Goal: Task Accomplishment & Management: Manage account settings

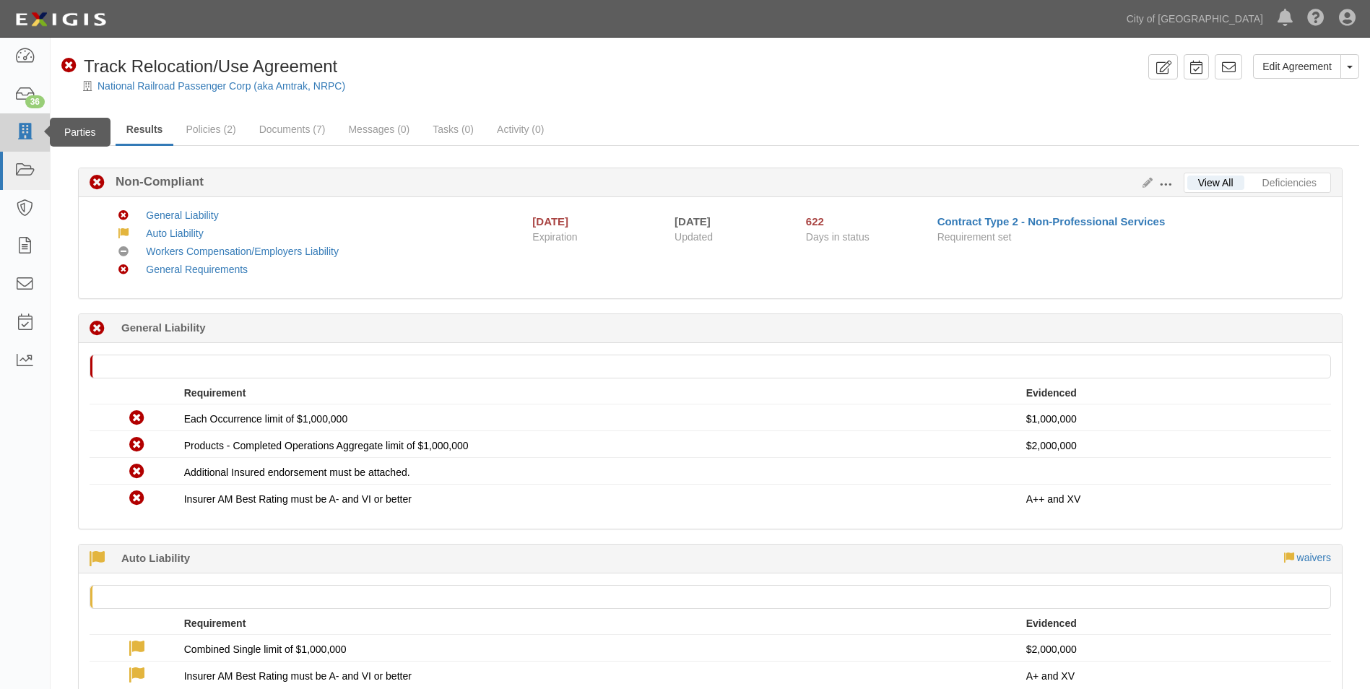
scroll to position [566, 0]
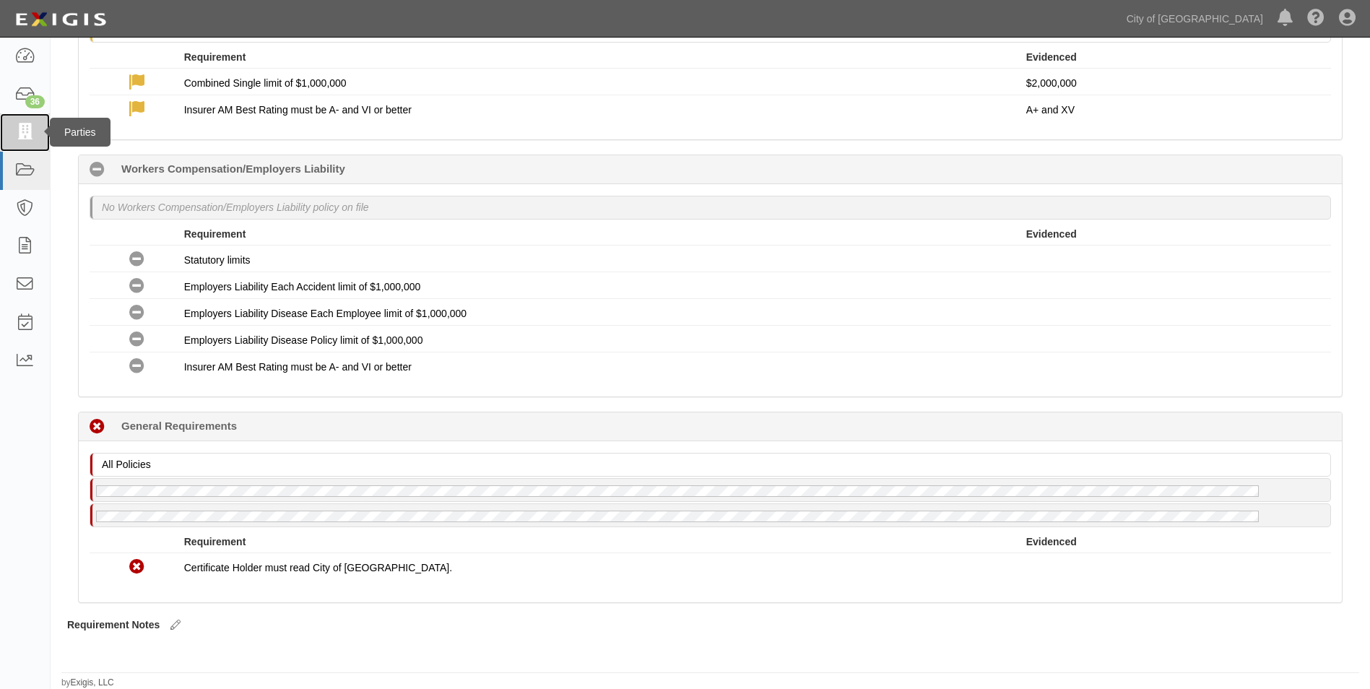
click at [35, 126] on icon at bounding box center [24, 132] width 20 height 17
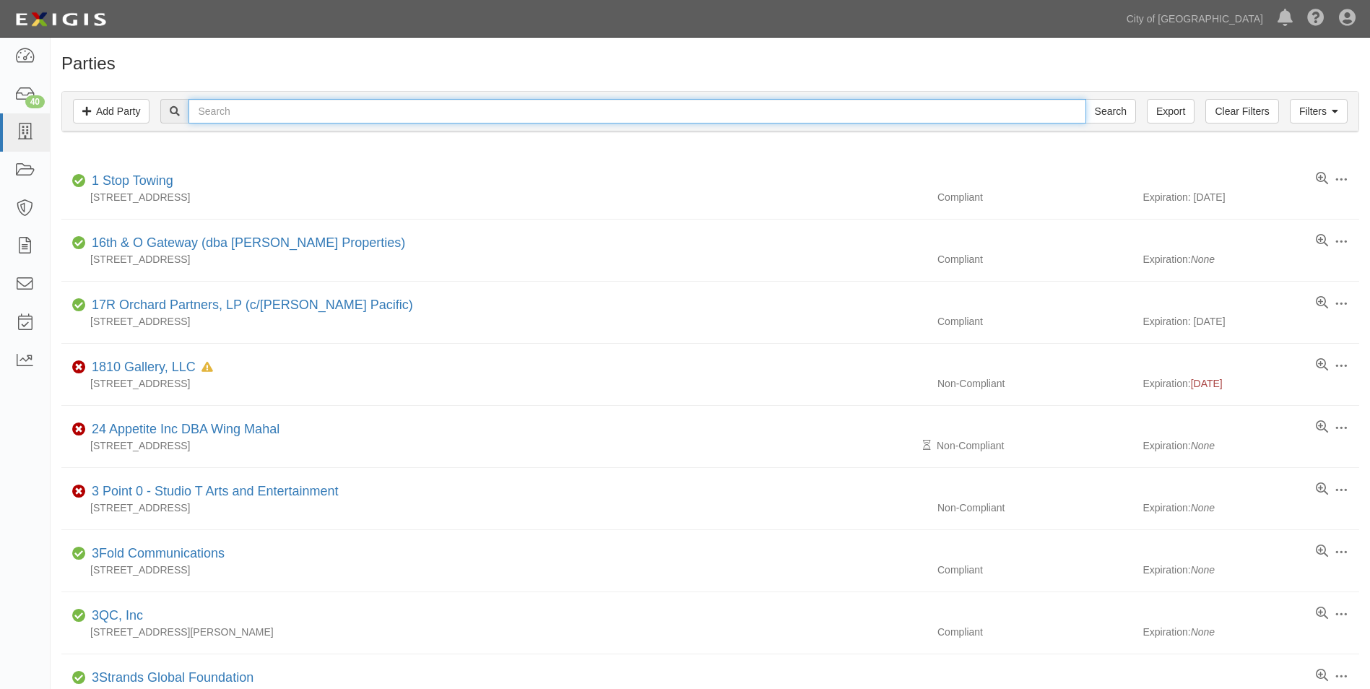
click at [344, 114] on input "text" at bounding box center [636, 111] width 897 height 25
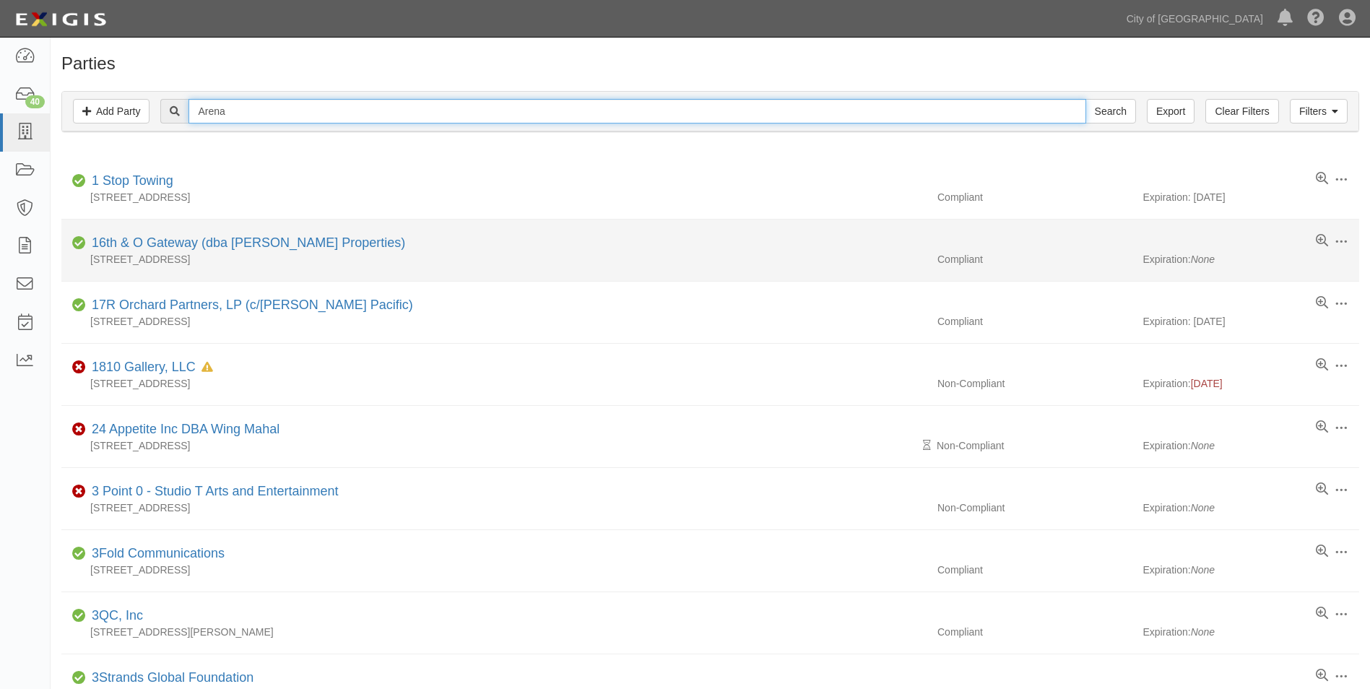
type input "Arena"
click at [1085, 99] on input "Search" at bounding box center [1110, 111] width 51 height 25
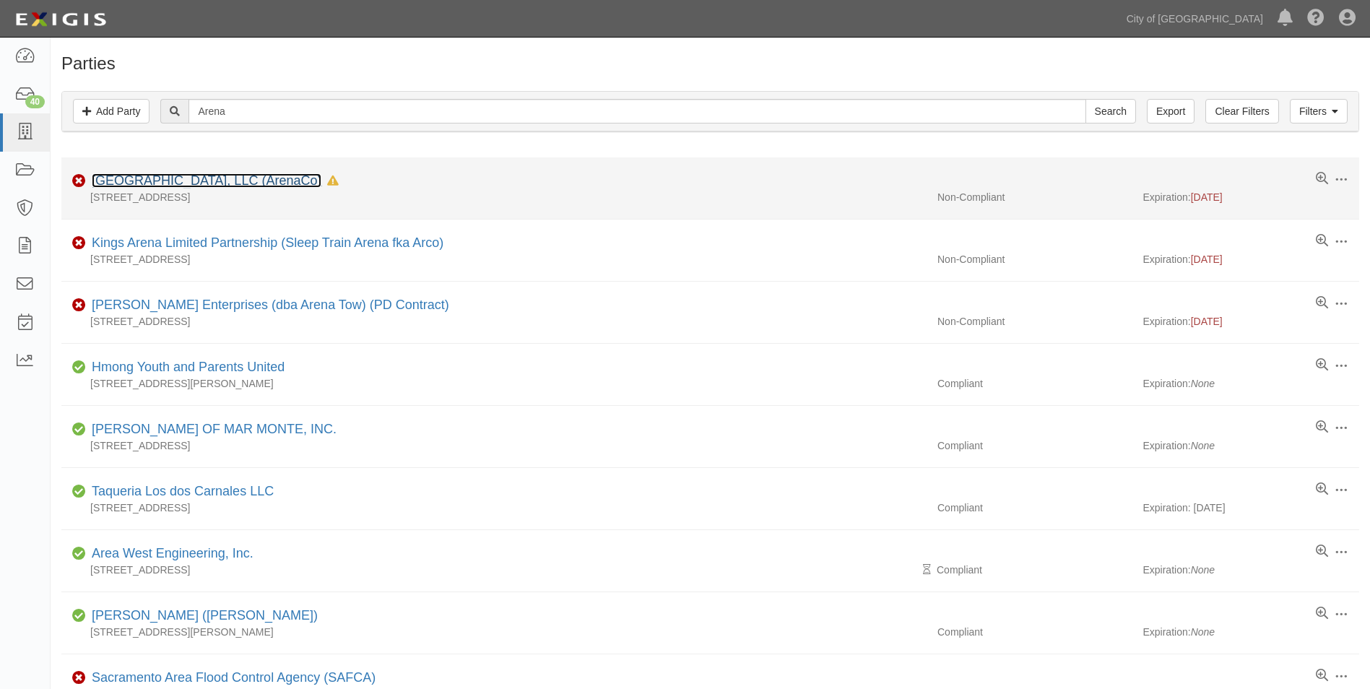
click at [294, 179] on link "Sacramento Downtown Arena, LLC (ArenaCo)" at bounding box center [207, 180] width 230 height 14
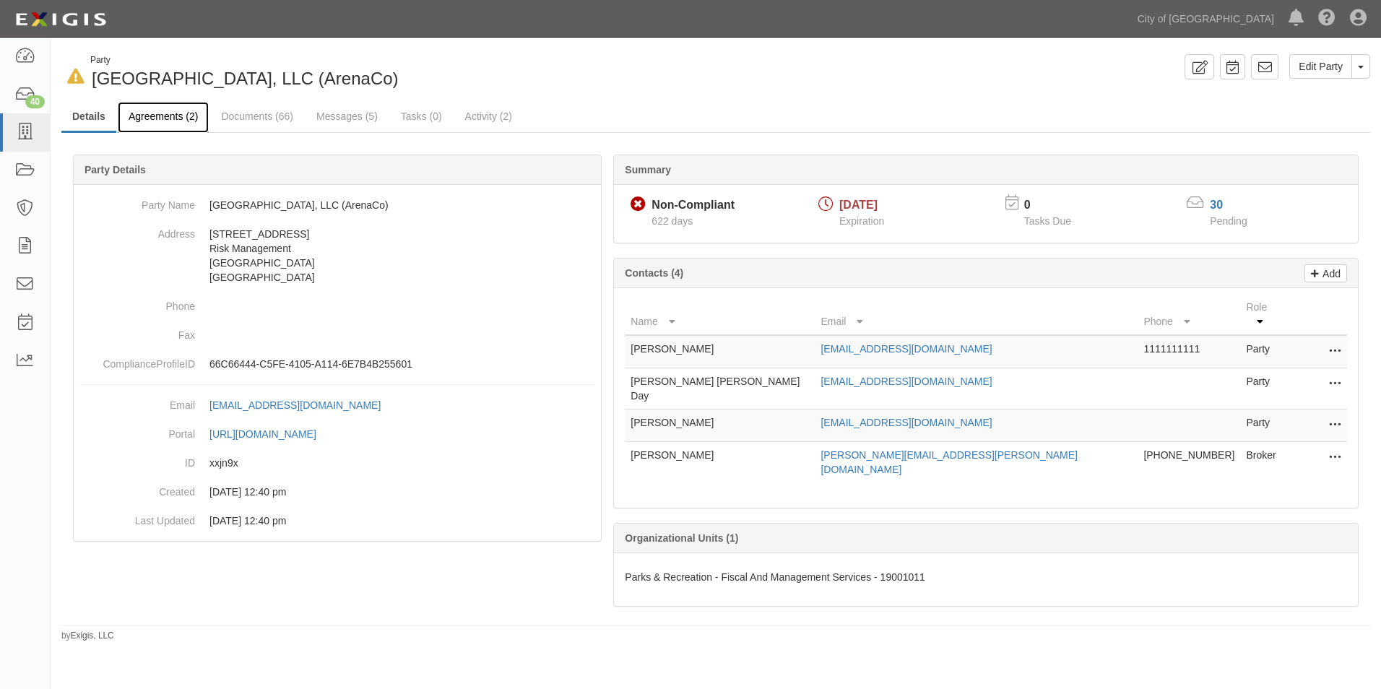
click at [164, 117] on link "Agreements (2)" at bounding box center [163, 117] width 91 height 31
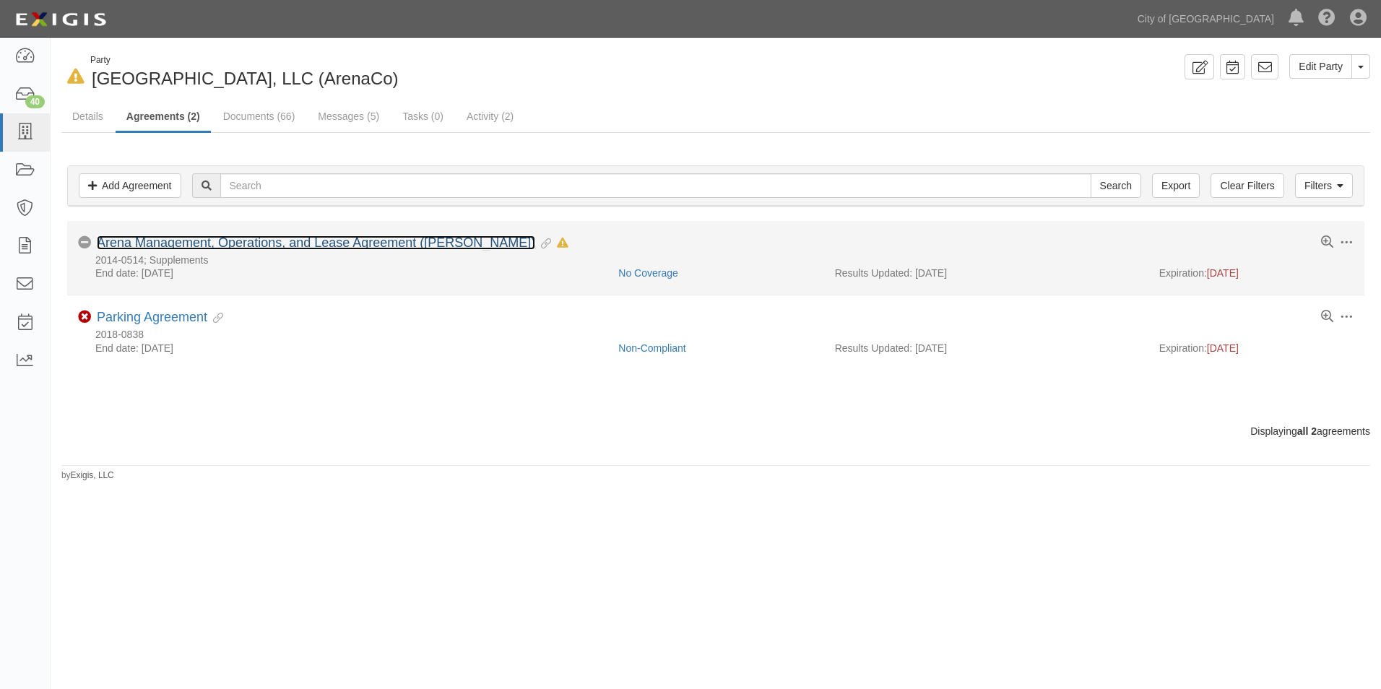
click at [267, 245] on link "Arena Management, Operations, and Lease Agreement ([PERSON_NAME])" at bounding box center [316, 242] width 438 height 14
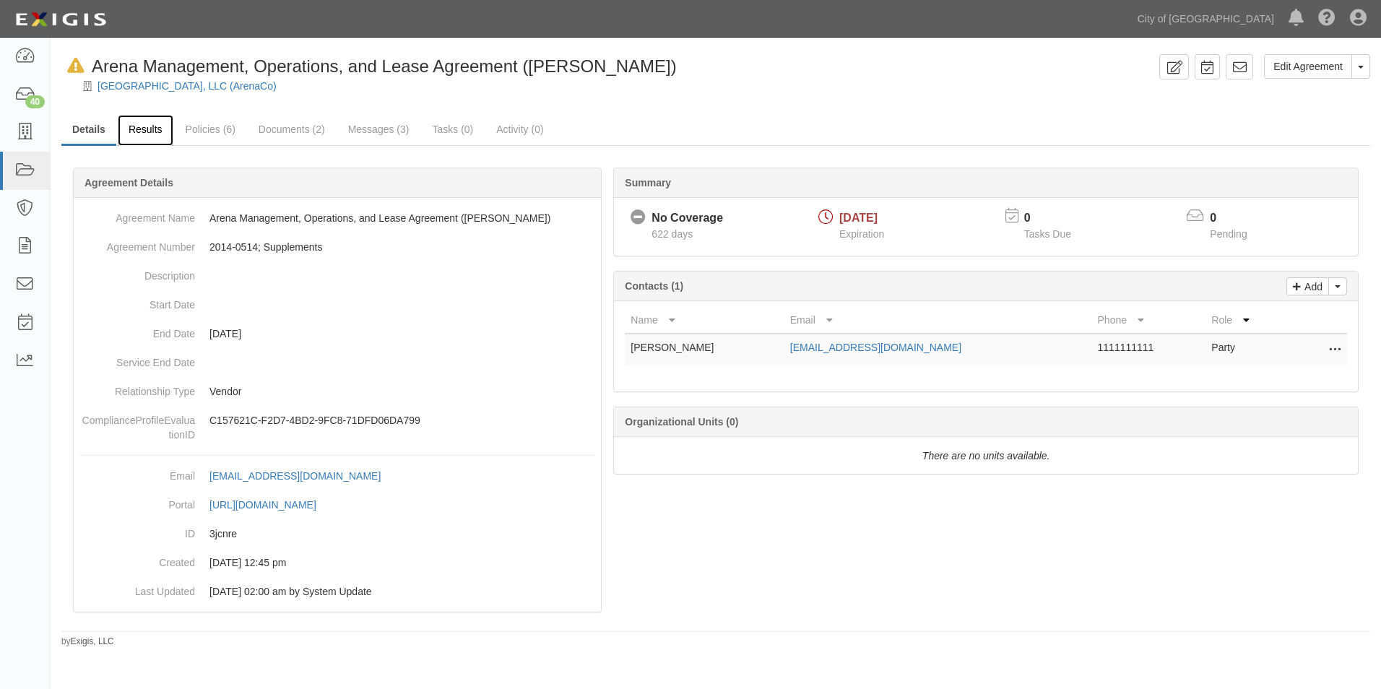
click at [162, 133] on link "Results" at bounding box center [146, 130] width 56 height 31
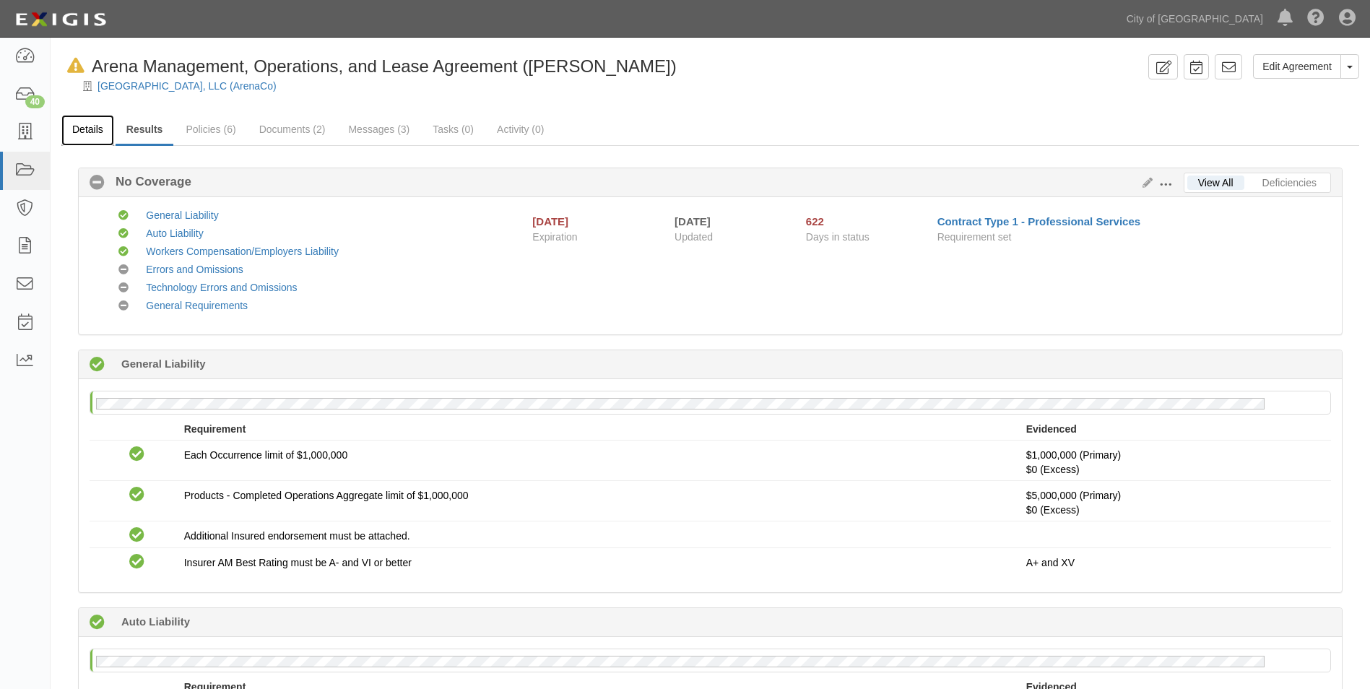
click at [92, 131] on link "Details" at bounding box center [87, 130] width 53 height 31
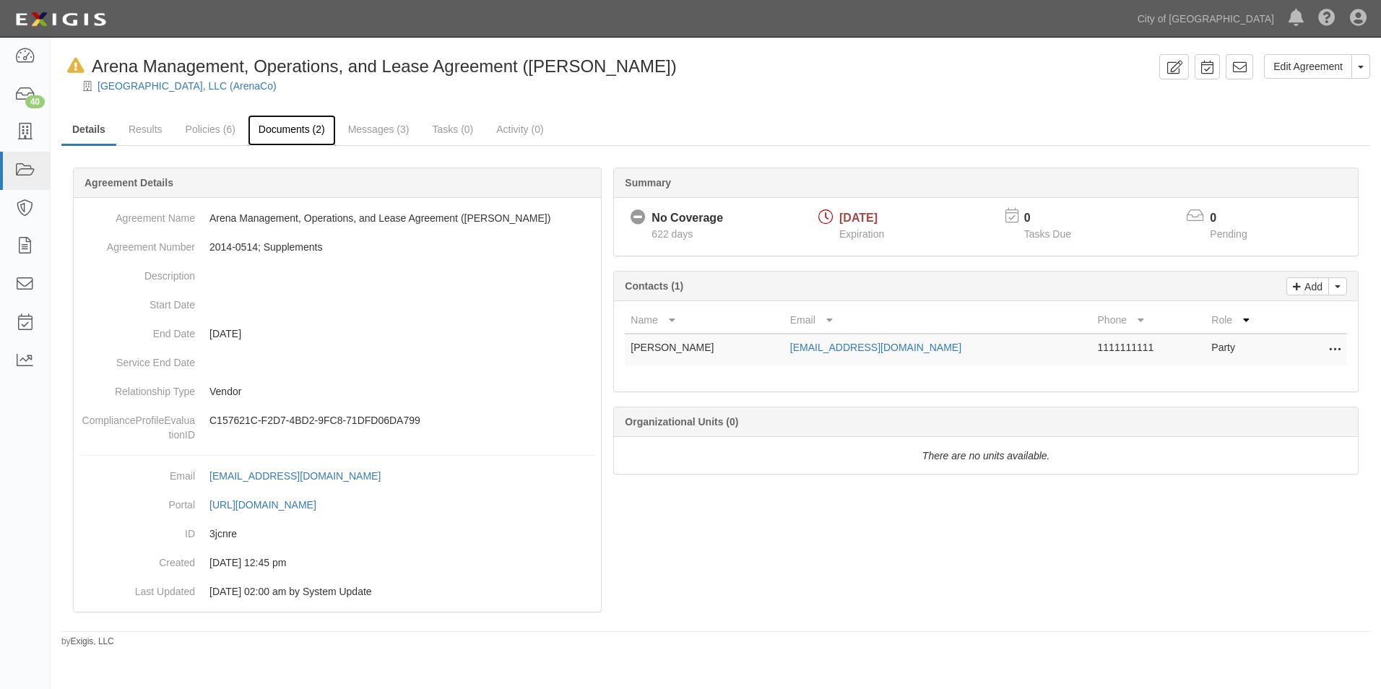
click at [280, 127] on link "Documents (2)" at bounding box center [292, 130] width 88 height 31
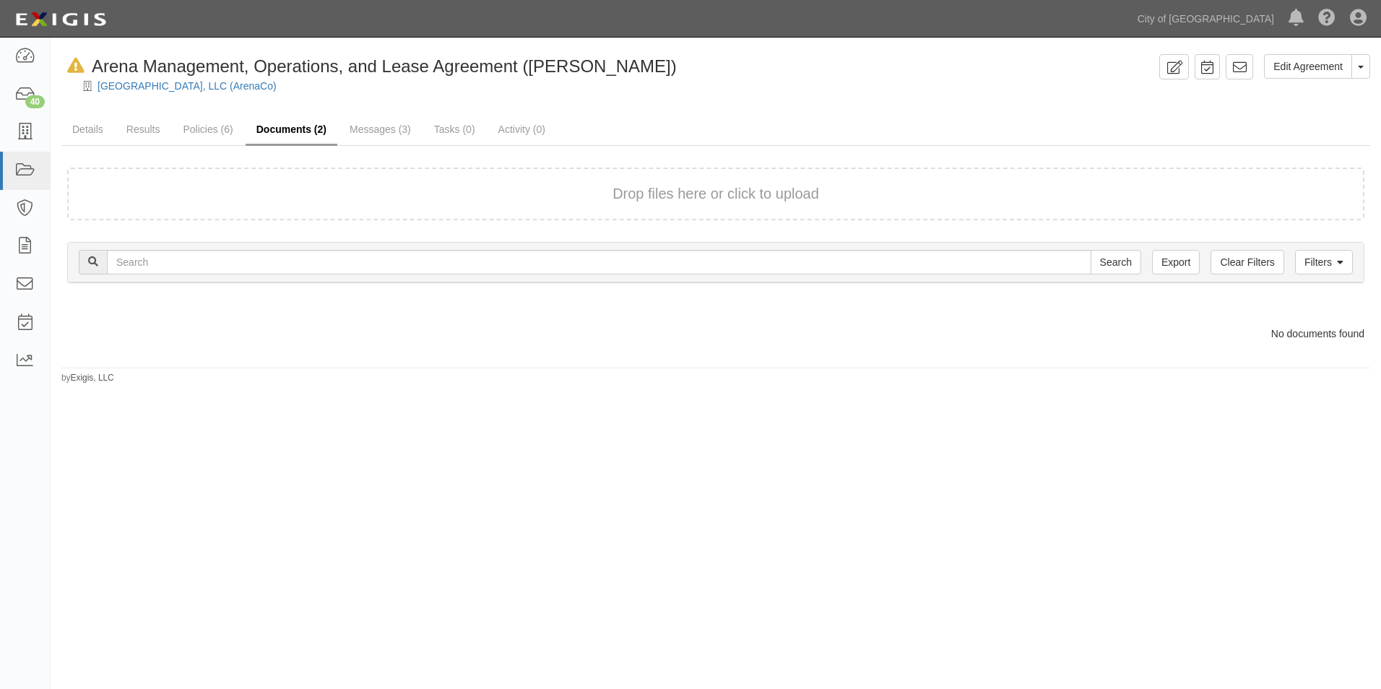
click at [285, 137] on link "Documents (2)" at bounding box center [292, 130] width 92 height 31
click at [285, 134] on link "Documents (2)" at bounding box center [292, 130] width 92 height 31
click at [95, 136] on link "Details" at bounding box center [87, 130] width 53 height 31
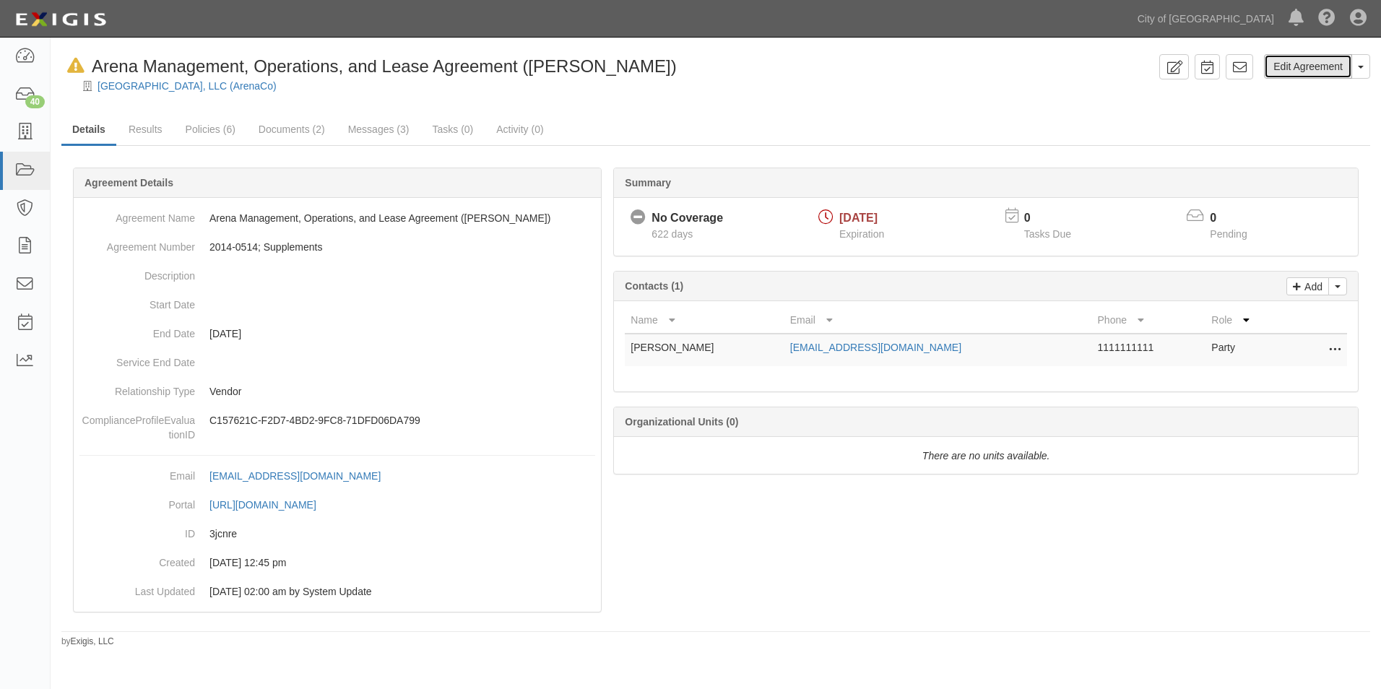
click at [1287, 63] on link "Edit Agreement" at bounding box center [1308, 66] width 88 height 25
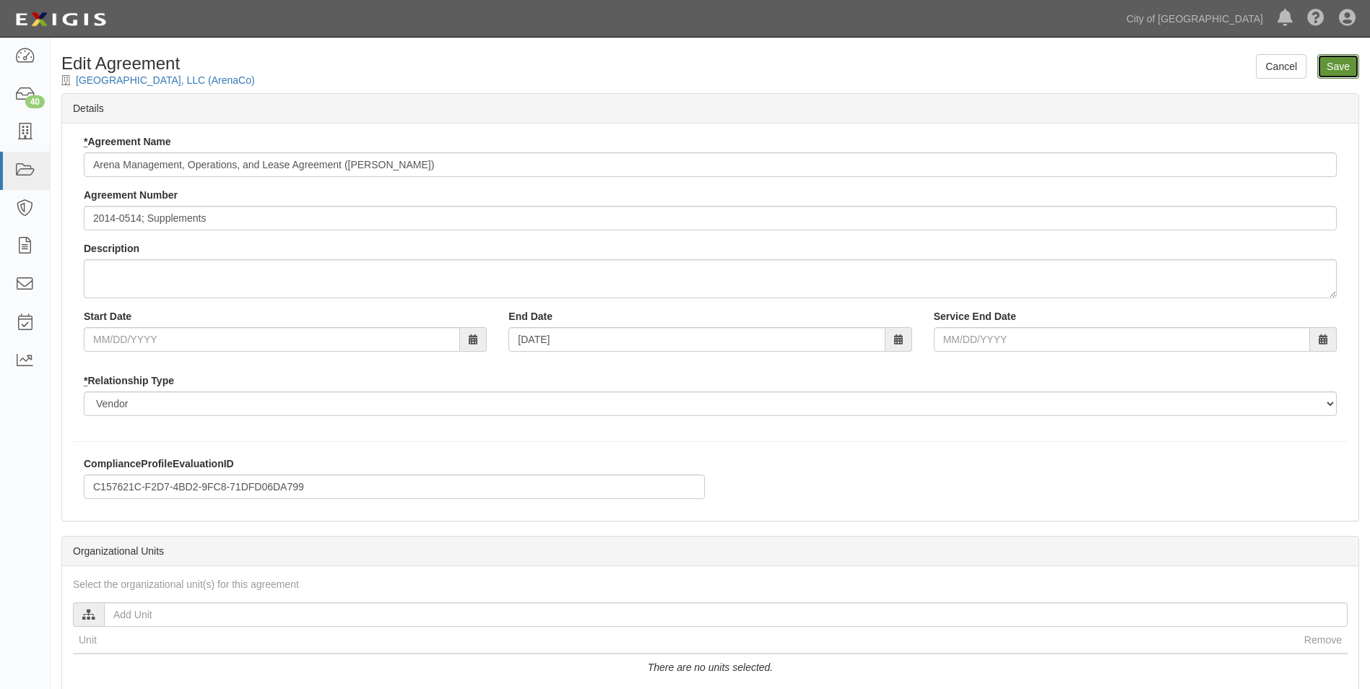
click at [1330, 58] on input "Save" at bounding box center [1338, 66] width 42 height 25
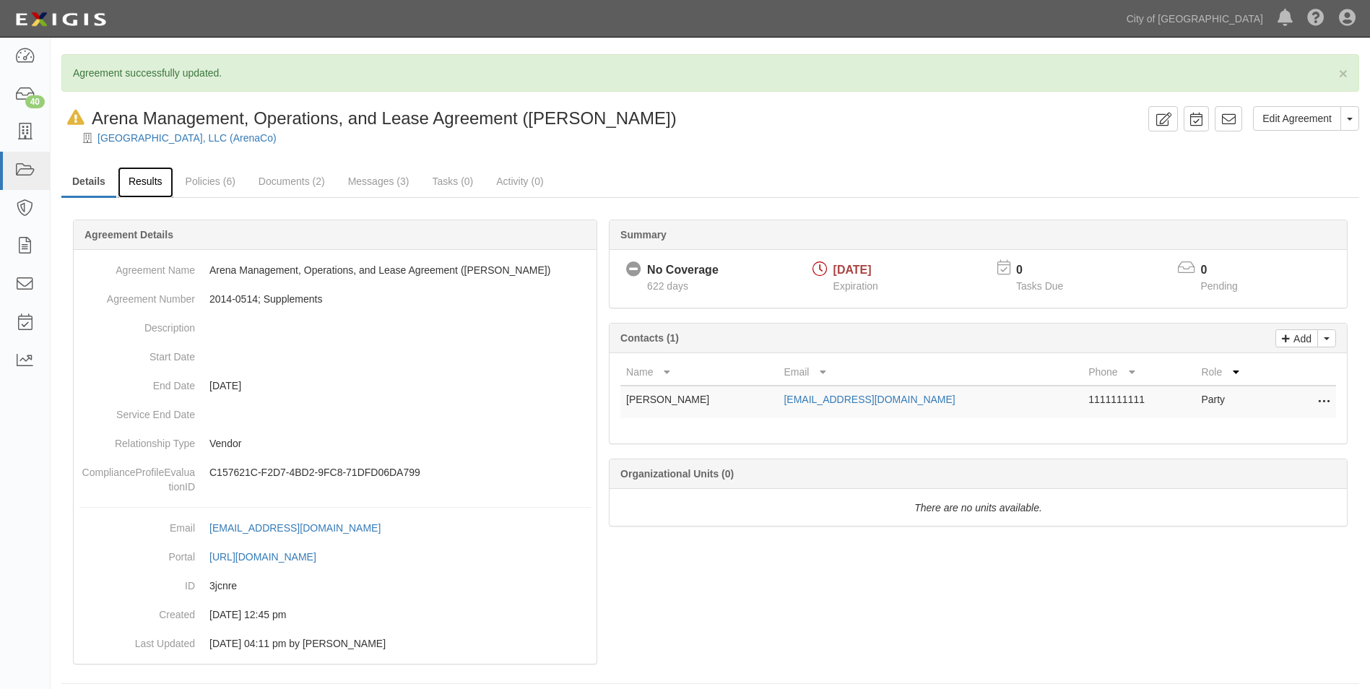
click at [144, 183] on link "Results" at bounding box center [146, 182] width 56 height 31
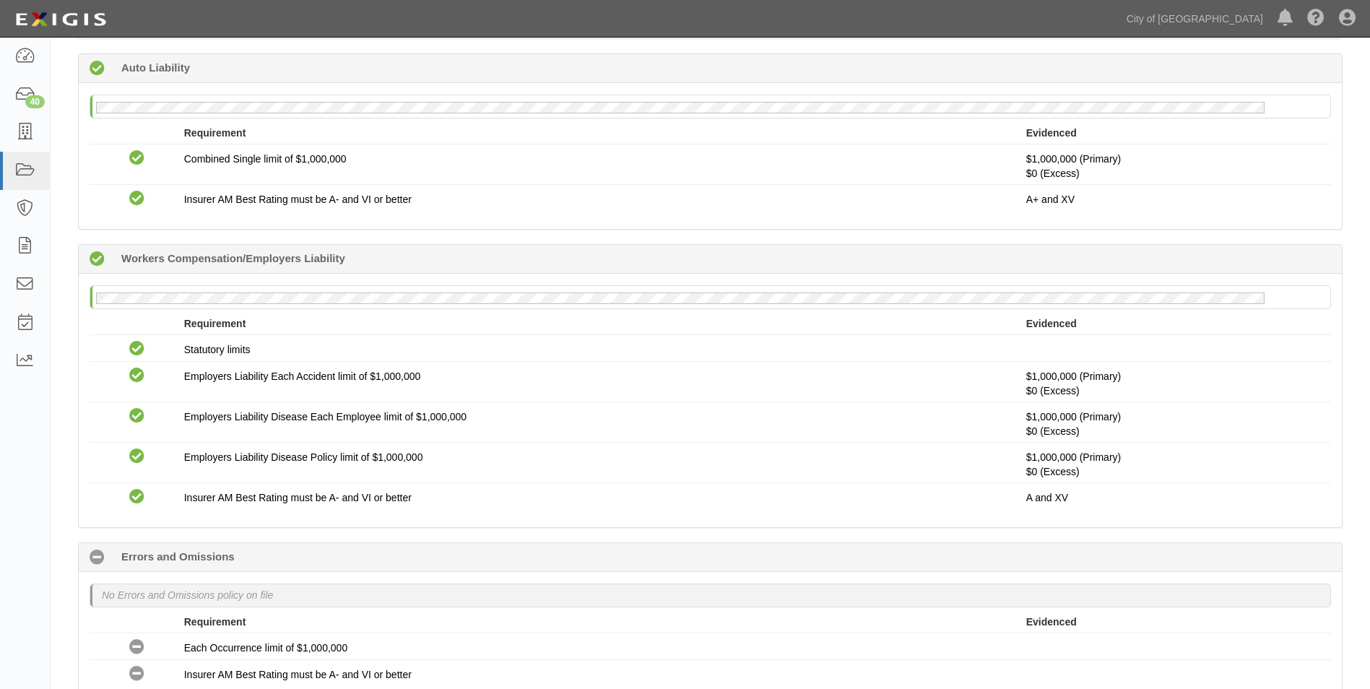
scroll to position [578, 0]
